Goal: Check status: Check status

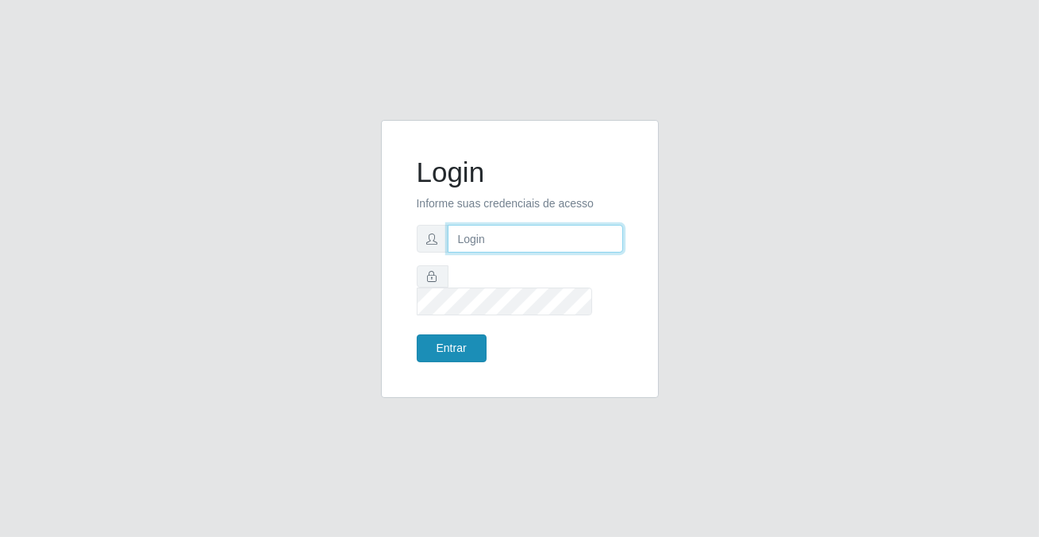
type input "[PERSON_NAME][EMAIL_ADDRESS][DOMAIN_NAME]"
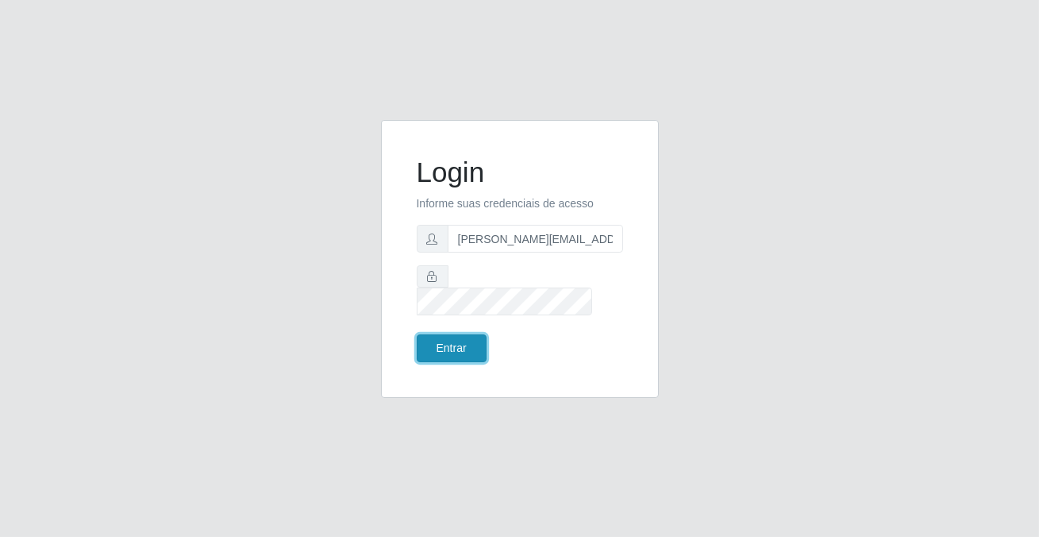
click at [478, 337] on button "Entrar" at bounding box center [452, 348] width 70 height 28
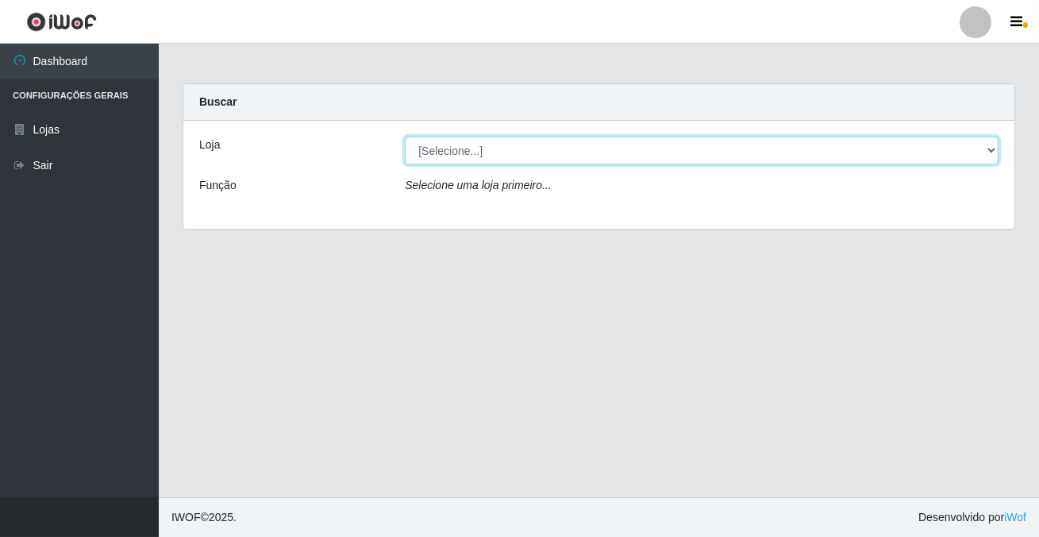
click at [537, 143] on select "[Selecione...] Rede Potiguar 2 - Macaíba" at bounding box center [702, 151] width 594 height 28
select select "101"
click at [405, 137] on select "[Selecione...] Rede Potiguar 2 - Macaíba" at bounding box center [702, 151] width 594 height 28
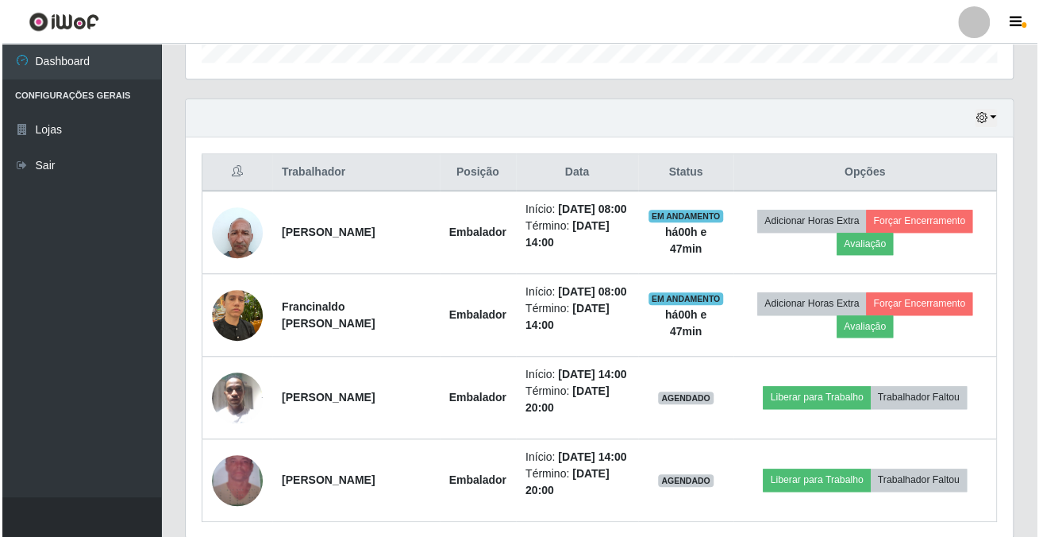
scroll to position [564, 0]
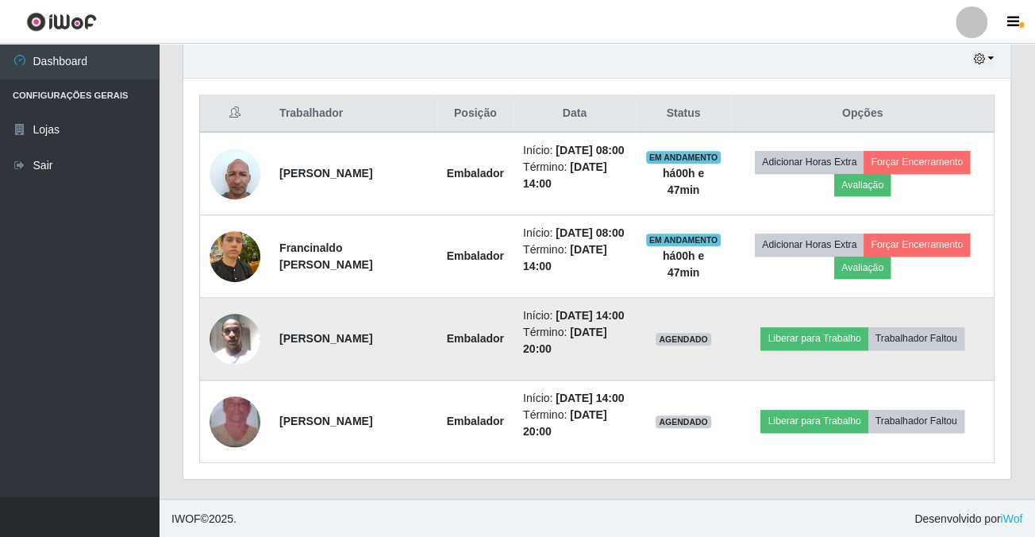
click at [225, 323] on img at bounding box center [235, 338] width 51 height 67
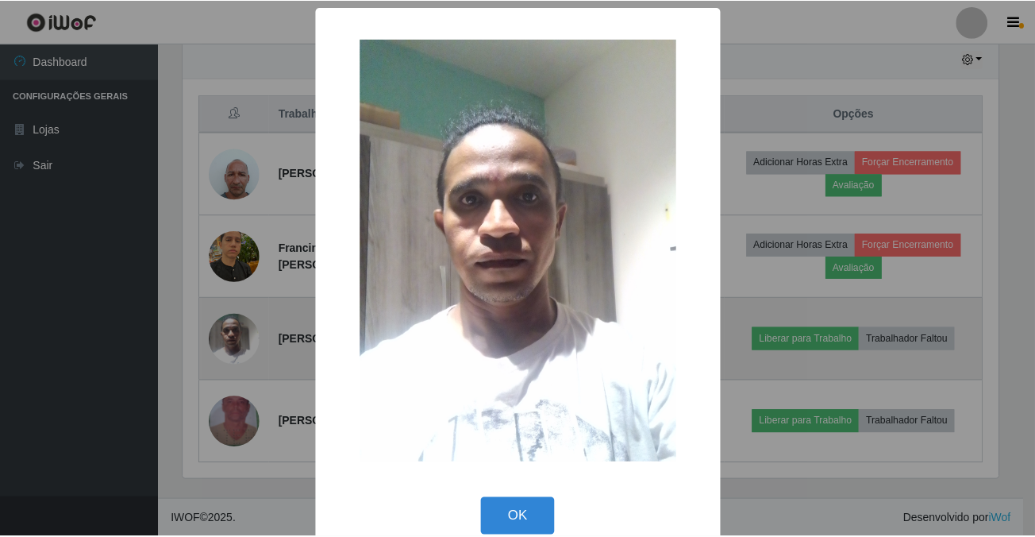
scroll to position [329, 819]
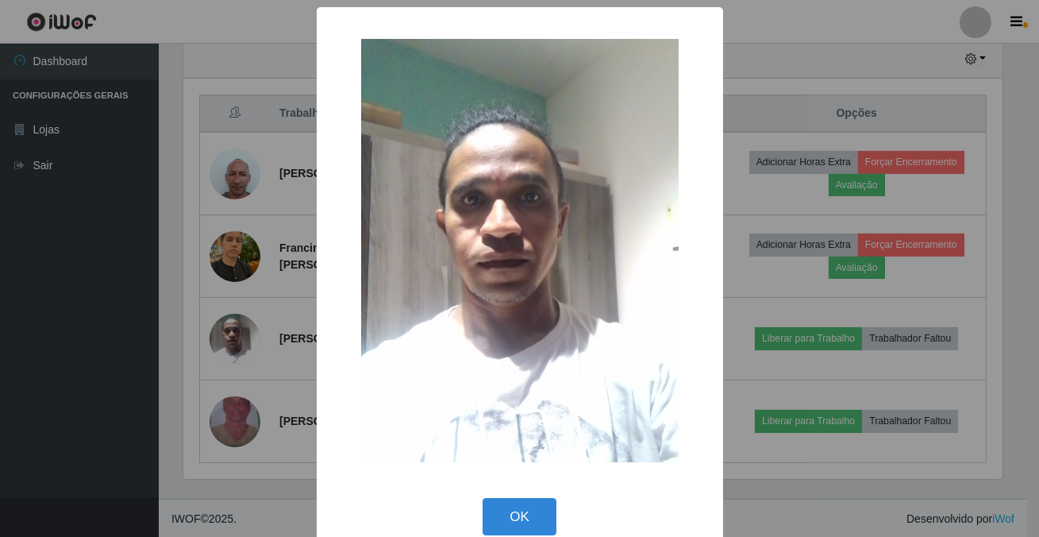
click at [900, 90] on div "× OK Cancel" at bounding box center [519, 268] width 1039 height 537
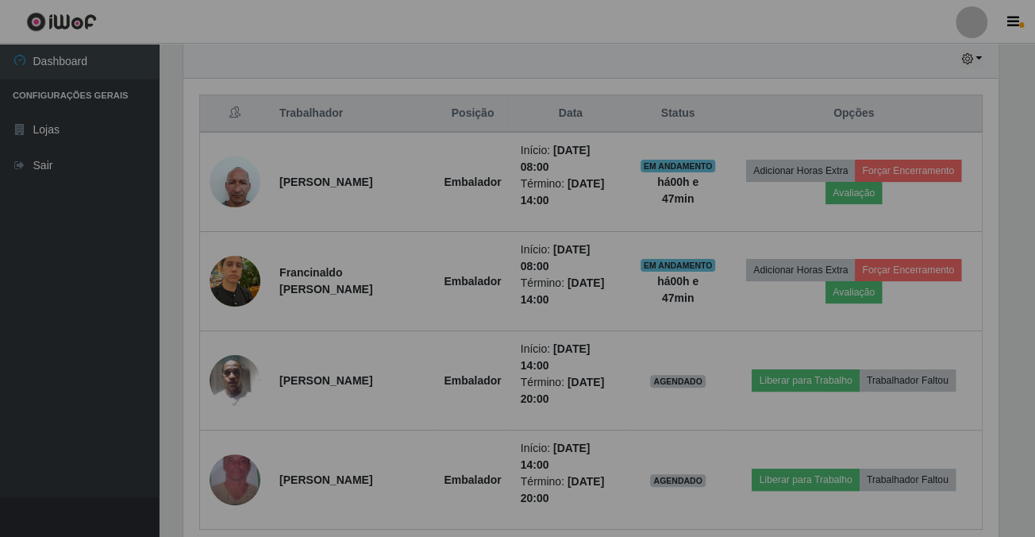
scroll to position [329, 826]
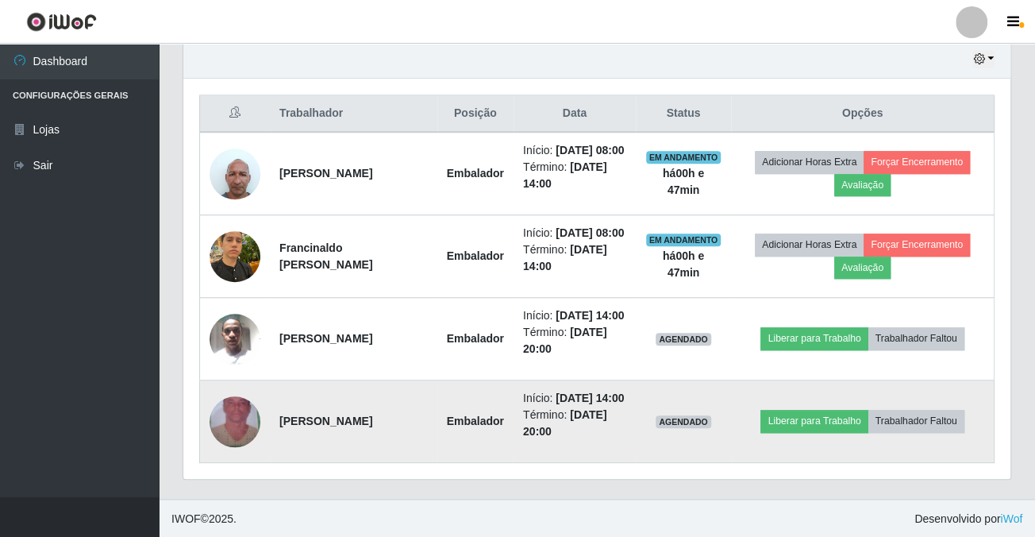
click at [228, 414] on img at bounding box center [235, 421] width 51 height 91
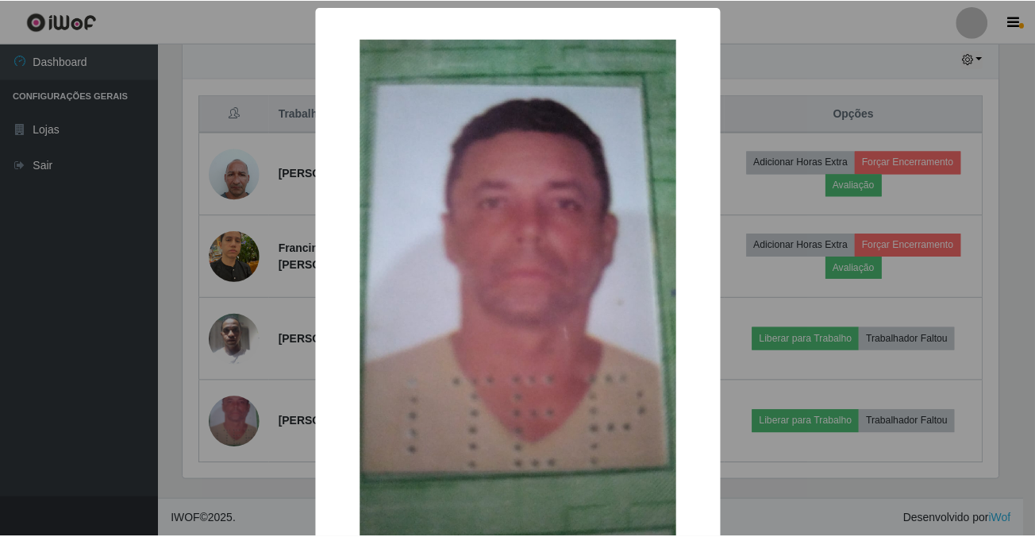
scroll to position [167, 0]
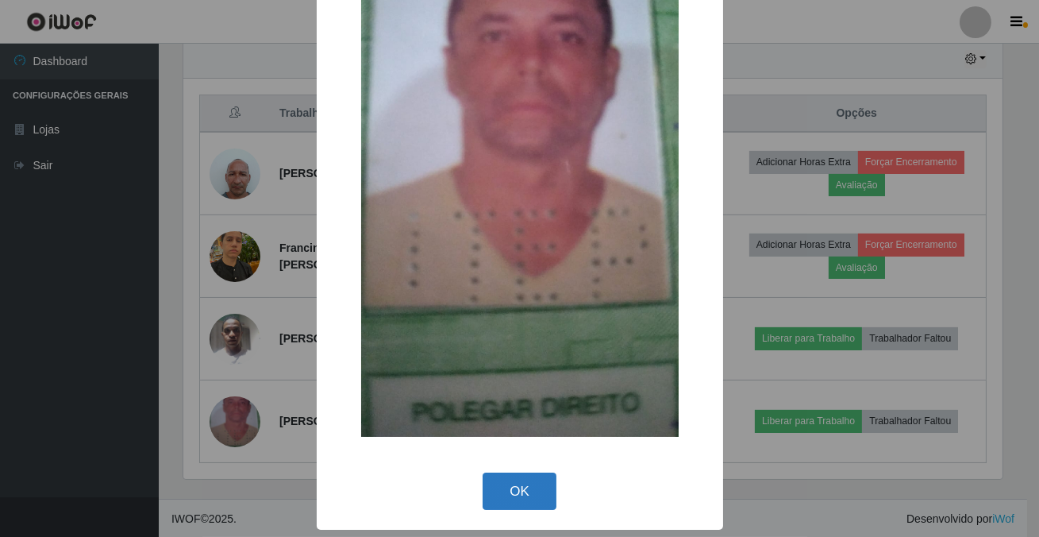
click at [503, 477] on button "OK" at bounding box center [520, 490] width 74 height 37
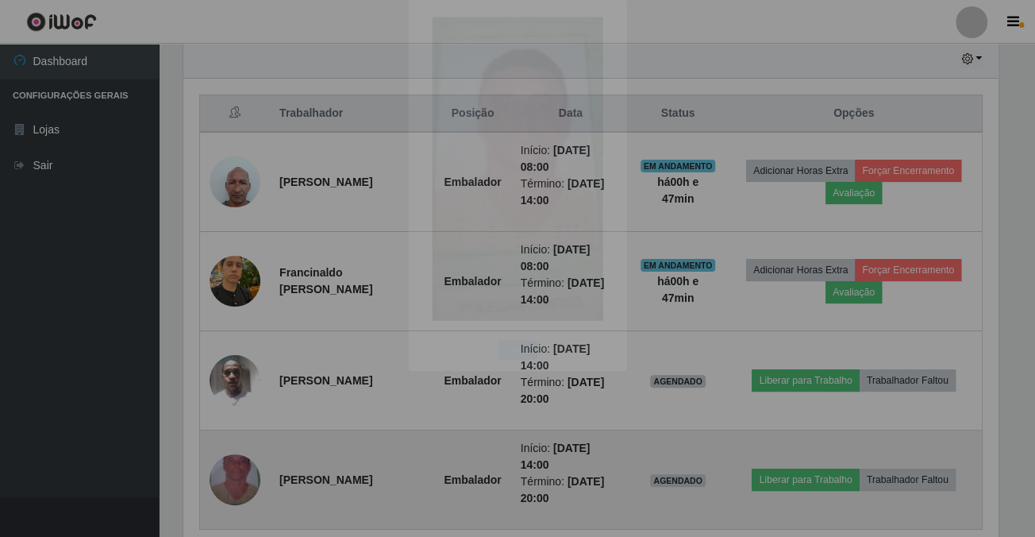
scroll to position [329, 826]
